Goal: Task Accomplishment & Management: Manage account settings

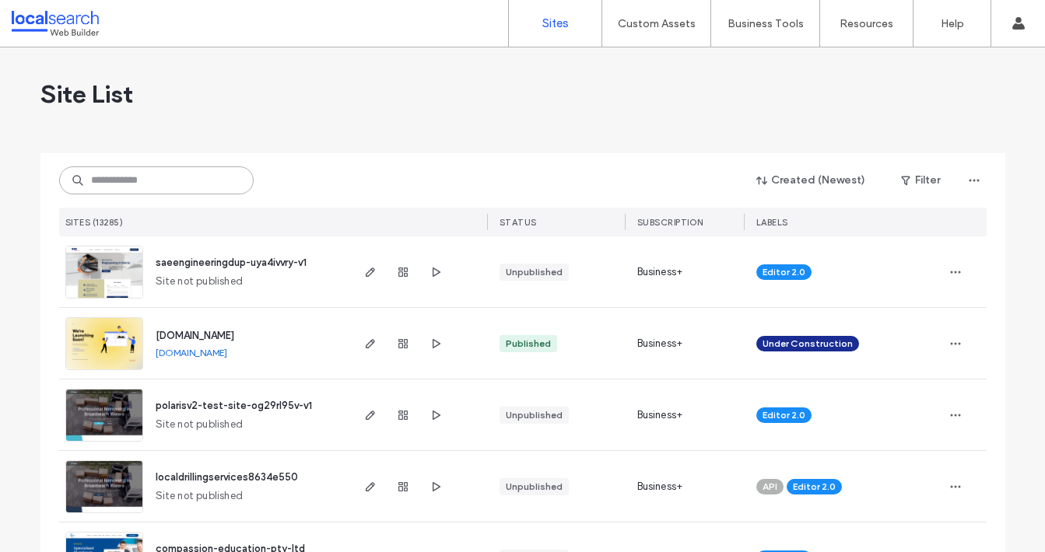
click at [148, 180] on input at bounding box center [156, 180] width 194 height 28
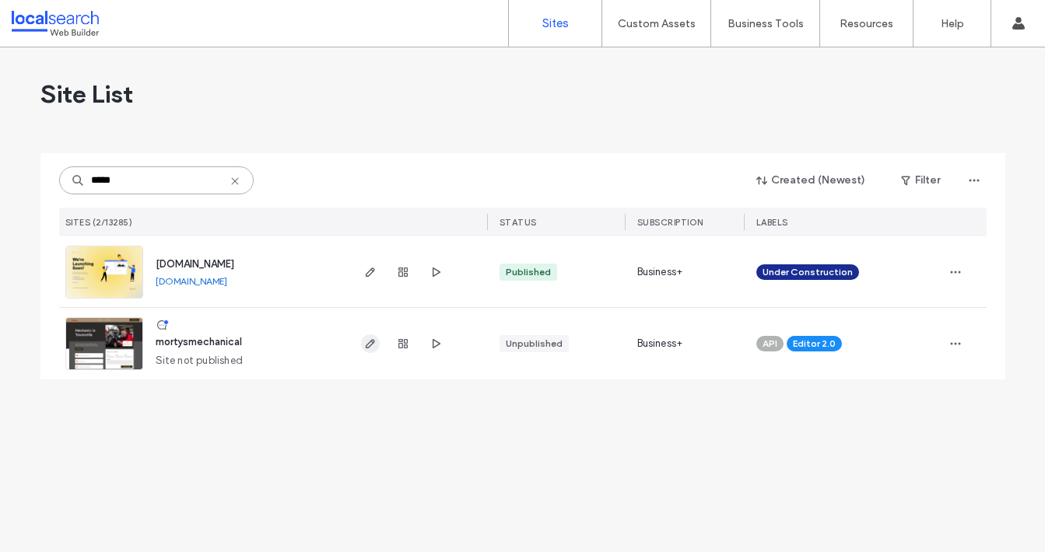
type input "*****"
click at [366, 345] on icon "button" at bounding box center [370, 344] width 12 height 12
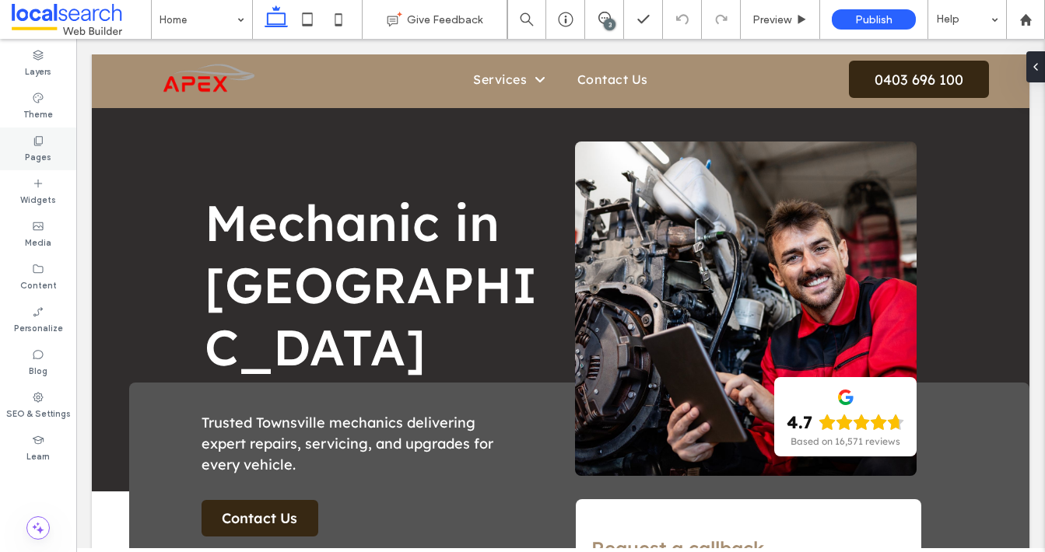
click at [44, 147] on label "Pages" at bounding box center [38, 155] width 26 height 17
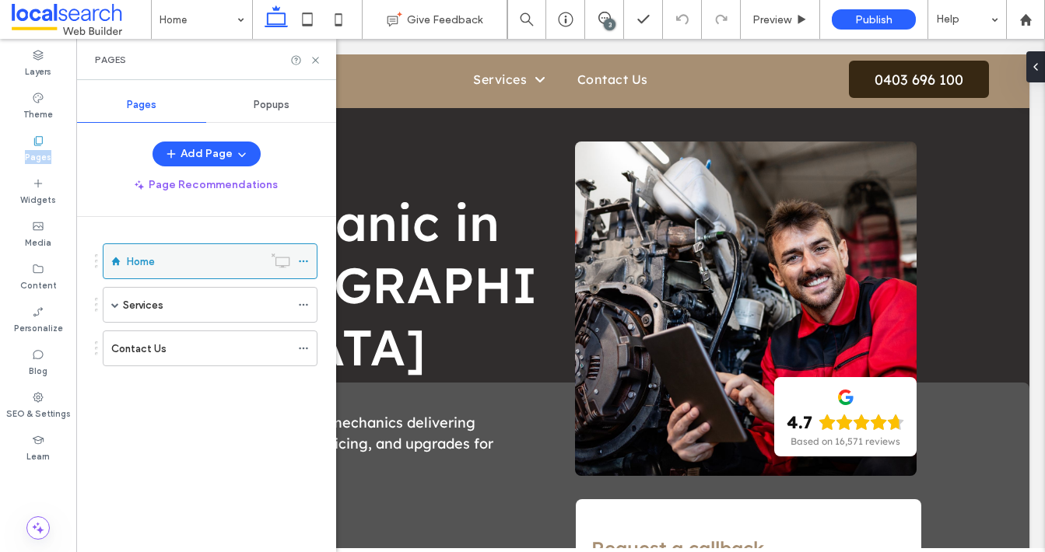
click at [308, 261] on icon at bounding box center [303, 261] width 11 height 11
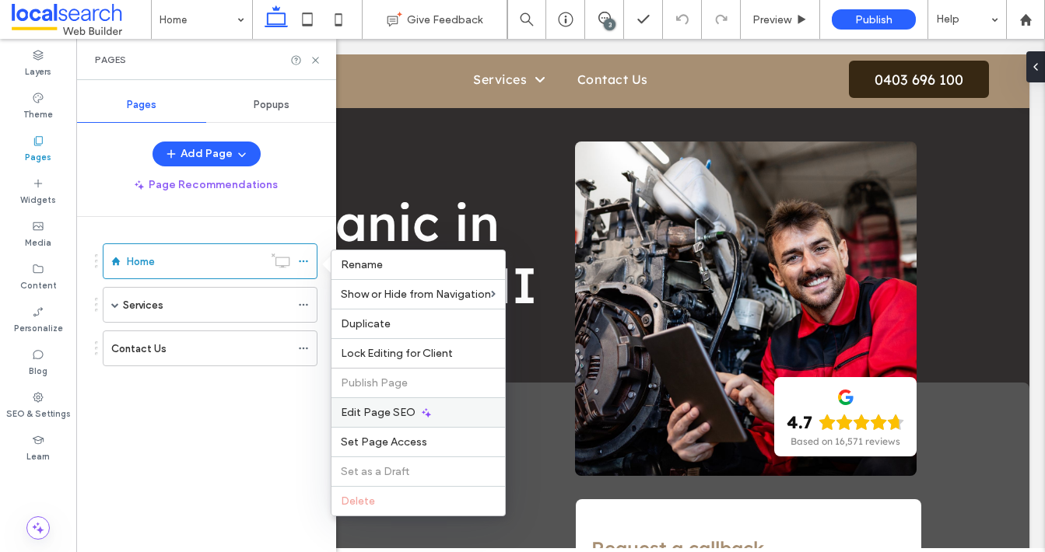
click at [382, 413] on span "Edit Page SEO" at bounding box center [378, 412] width 75 height 13
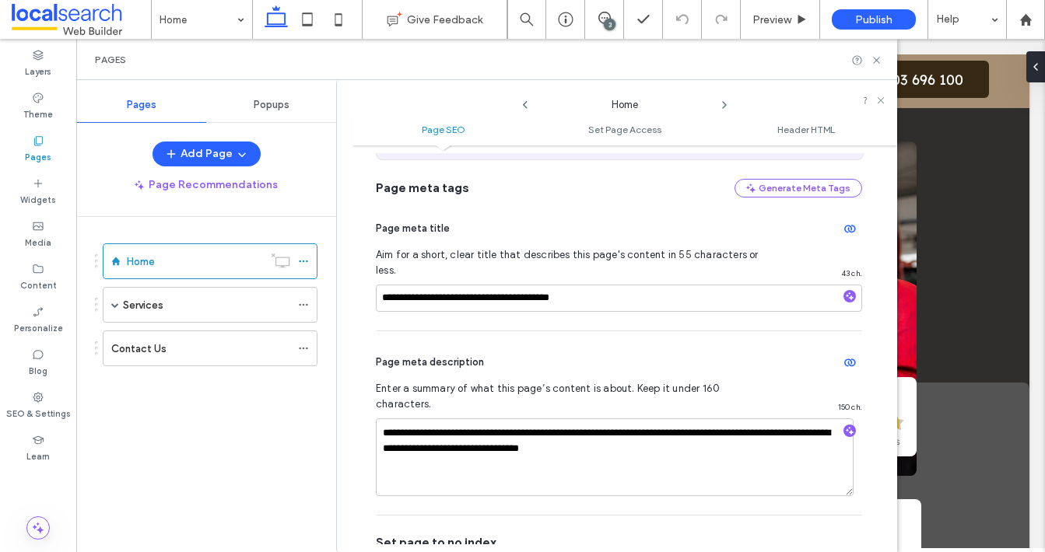
scroll to position [123, 0]
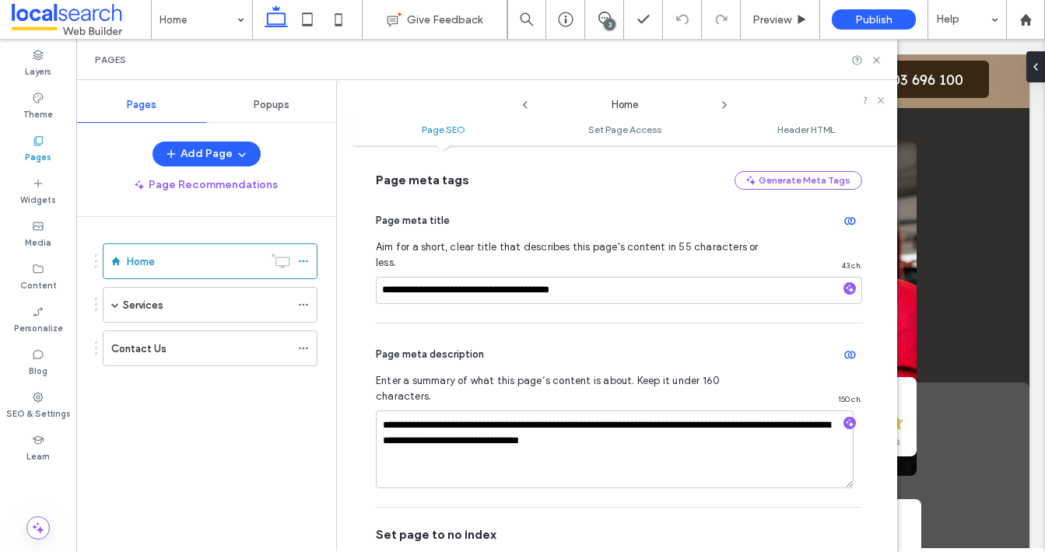
click at [727, 103] on icon at bounding box center [724, 105] width 12 height 12
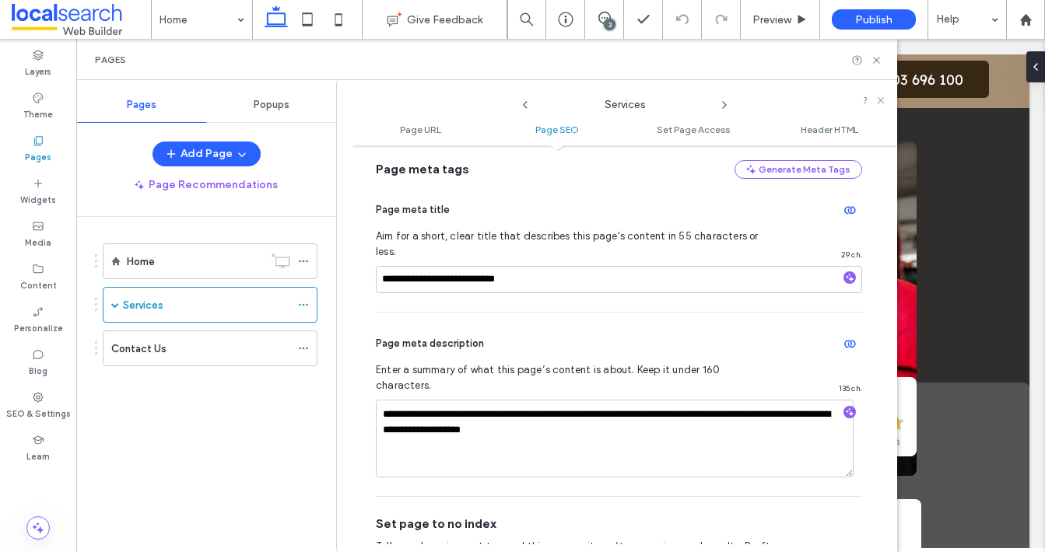
scroll to position [371, 0]
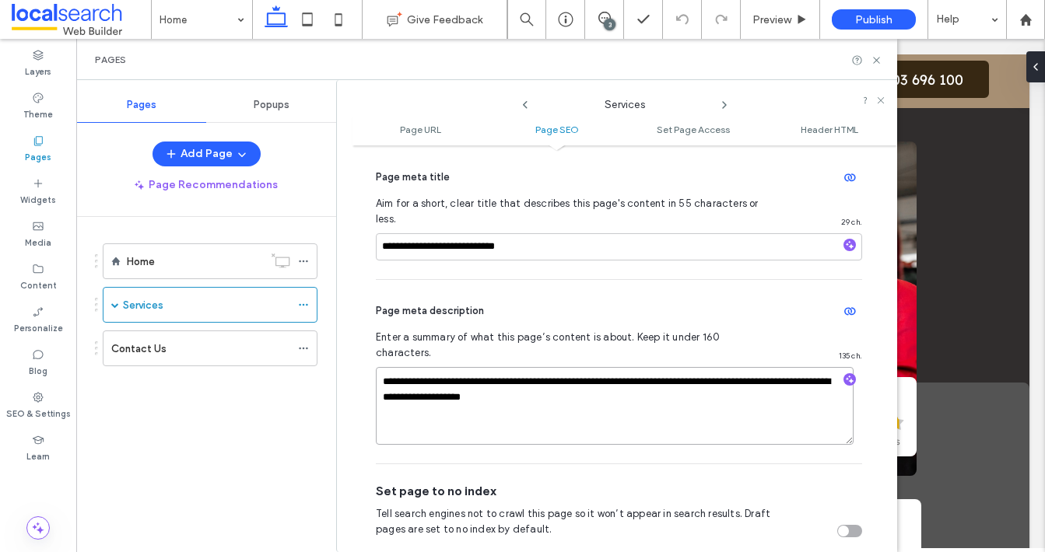
click at [589, 373] on textarea "**********" at bounding box center [615, 406] width 478 height 78
type textarea "**********"
click at [723, 106] on icon at bounding box center [724, 105] width 12 height 12
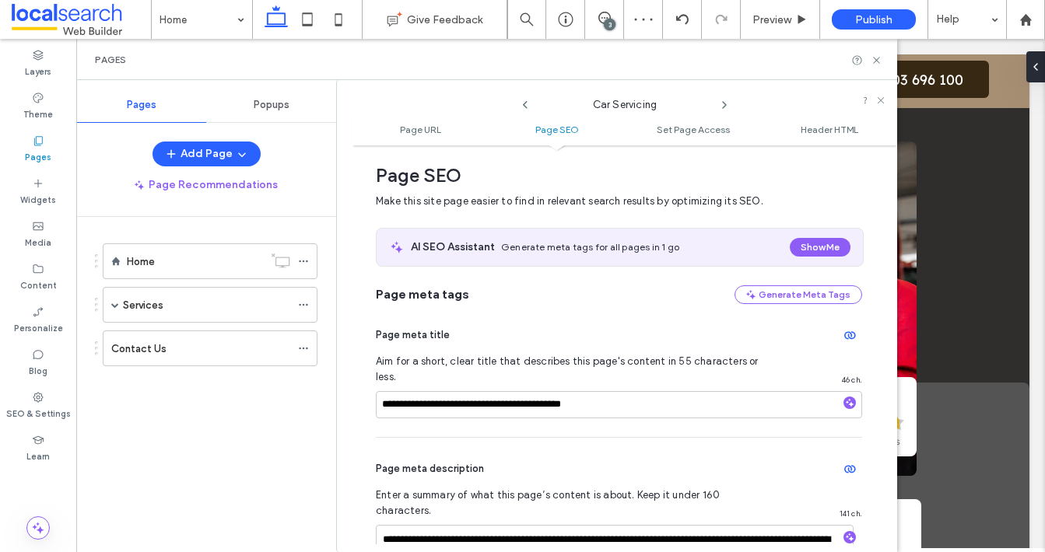
scroll to position [233, 0]
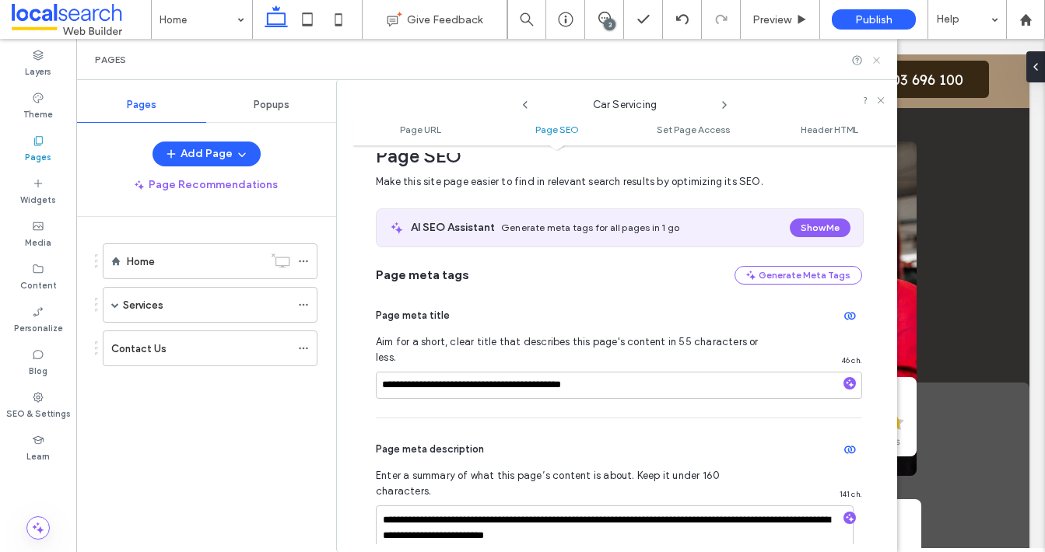
click at [875, 61] on icon at bounding box center [876, 60] width 12 height 12
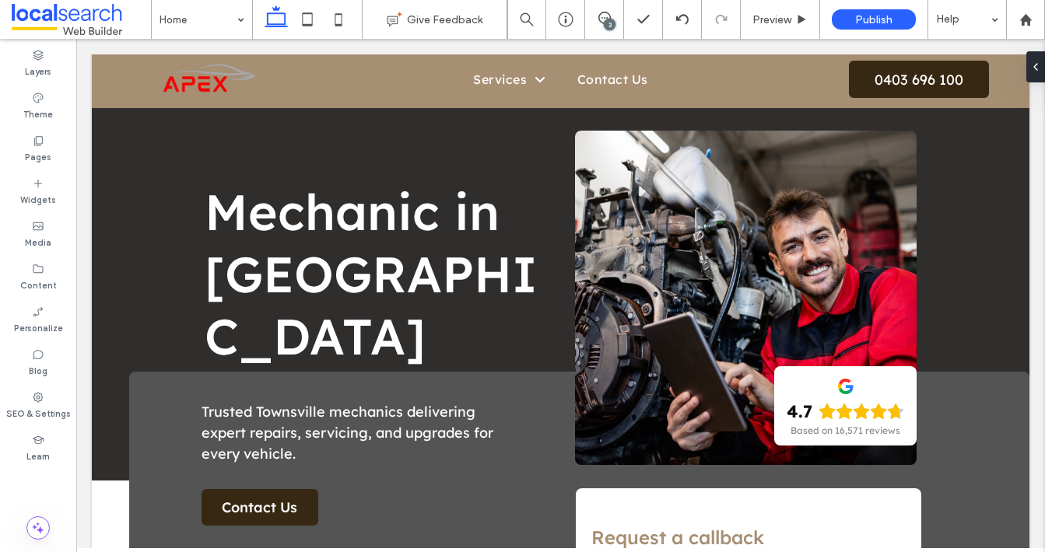
scroll to position [0, 0]
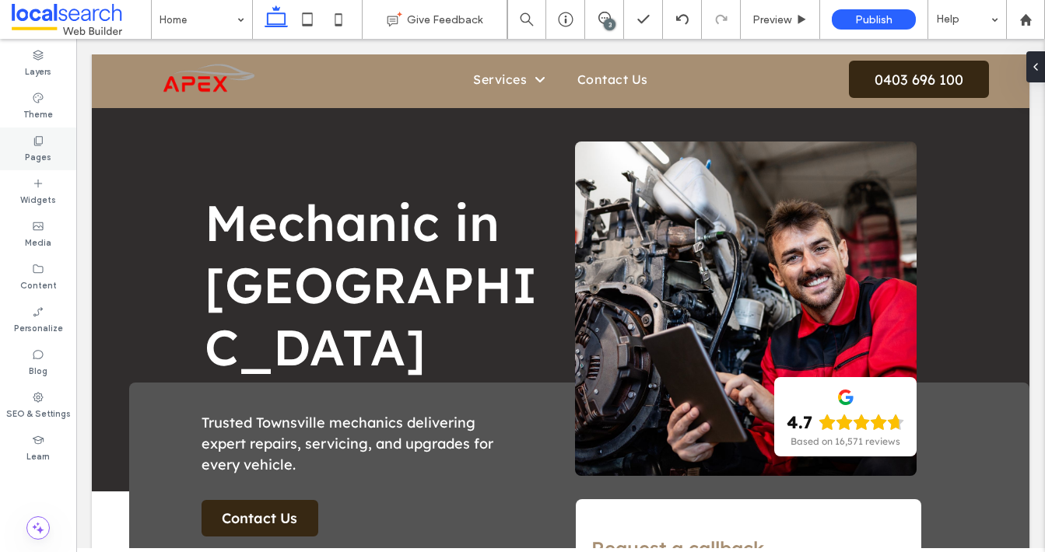
click at [27, 140] on div "Pages" at bounding box center [38, 149] width 76 height 43
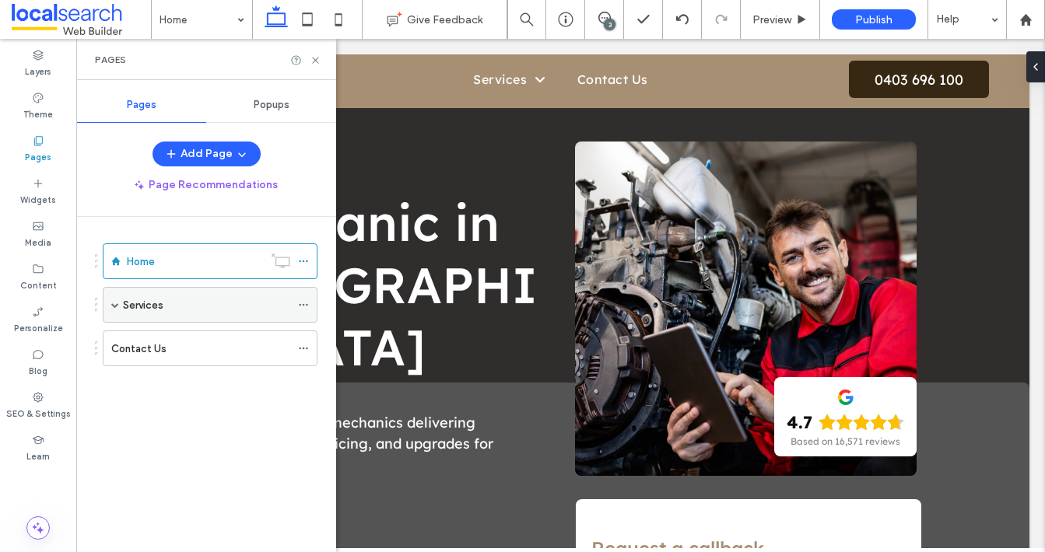
click at [144, 302] on label "Services" at bounding box center [143, 305] width 40 height 27
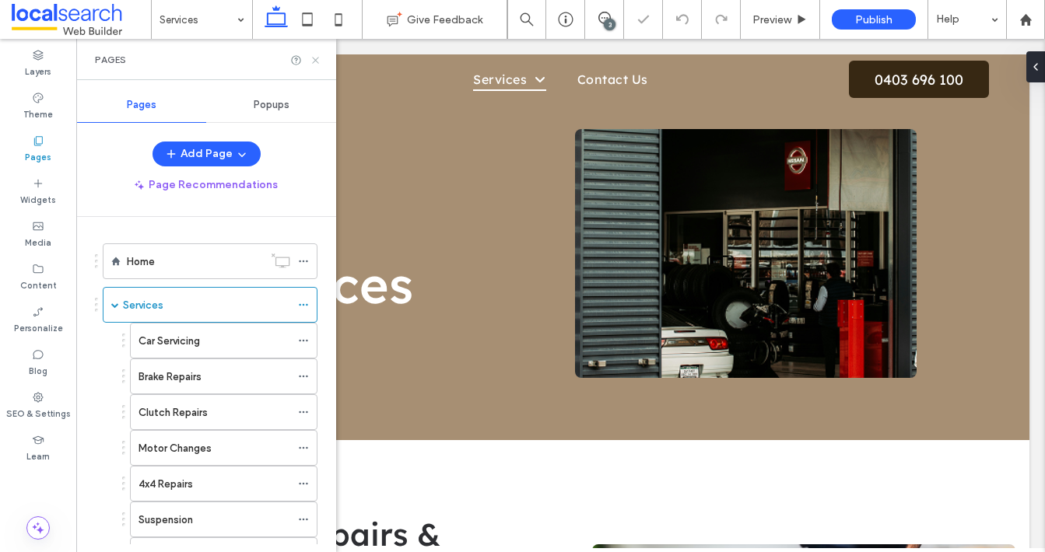
click at [314, 58] on use at bounding box center [315, 60] width 6 height 6
